Goal: Information Seeking & Learning: Learn about a topic

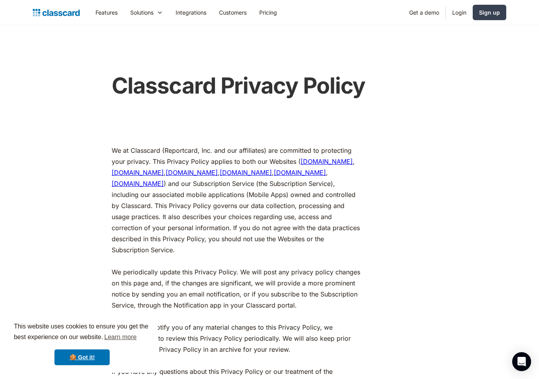
click at [104, 9] on link "Features" at bounding box center [106, 13] width 35 height 18
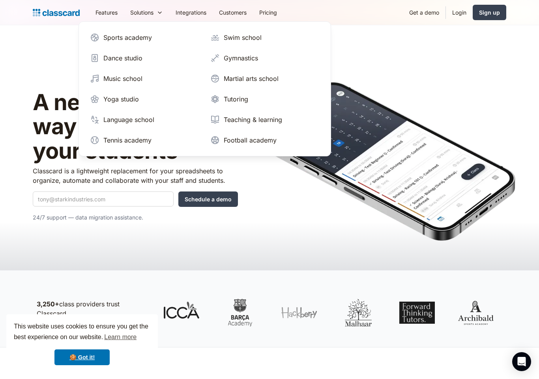
click at [391, 77] on div "A new, intelligent way to manage your students Classcard is a lightweight repla…" at bounding box center [270, 160] width 474 height 190
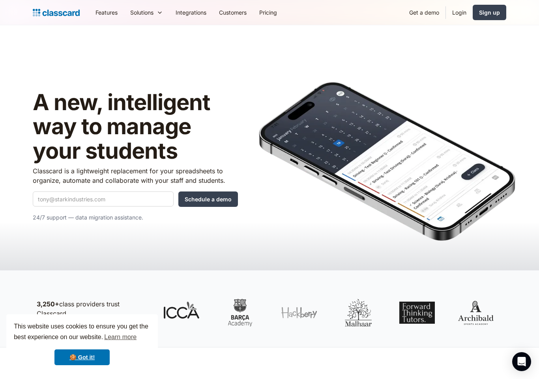
click at [197, 9] on link "Integrations" at bounding box center [190, 13] width 43 height 18
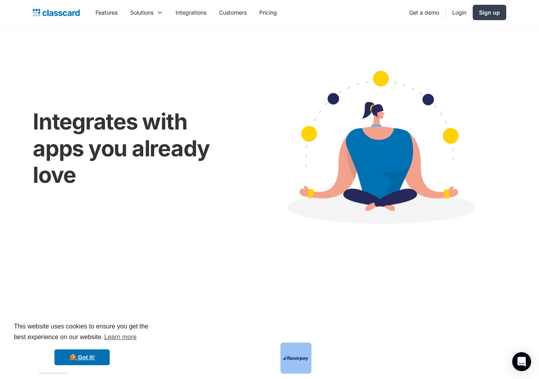
click at [147, 13] on div "Solutions" at bounding box center [141, 12] width 23 height 8
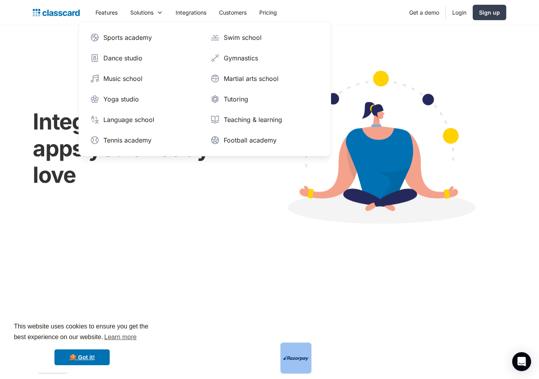
click at [240, 11] on link "Customers" at bounding box center [233, 13] width 40 height 18
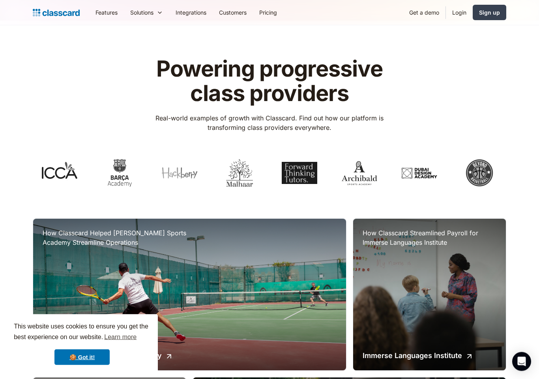
scroll to position [5, 0]
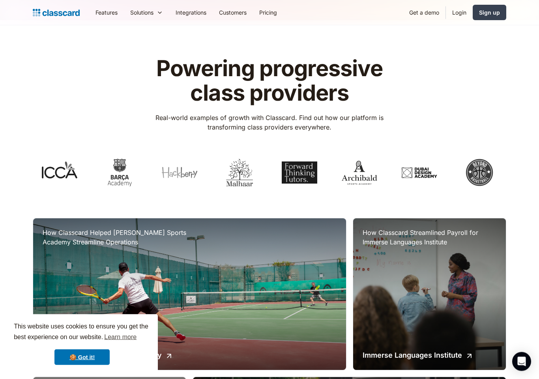
click at [281, 17] on link "Pricing" at bounding box center [268, 13] width 30 height 18
